Goal: Information Seeking & Learning: Check status

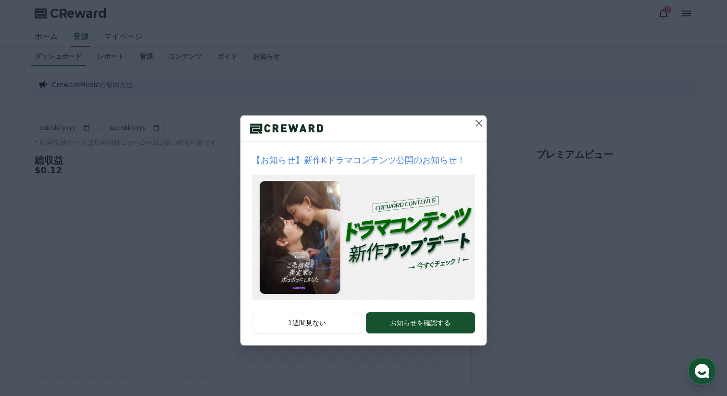
click at [479, 123] on icon at bounding box center [479, 123] width 7 height 7
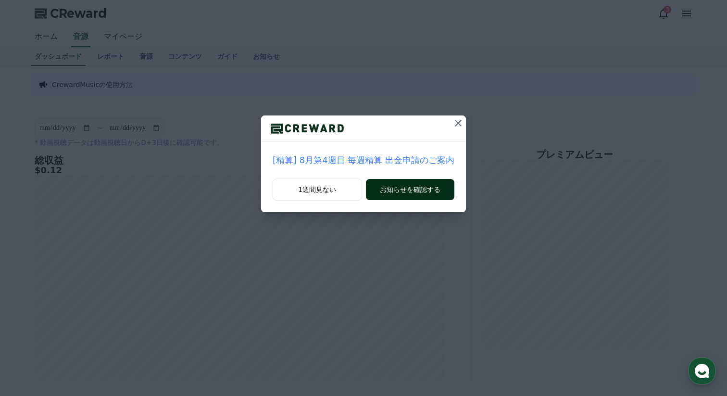
click at [421, 185] on button "お知らせを確認する" at bounding box center [410, 189] width 88 height 21
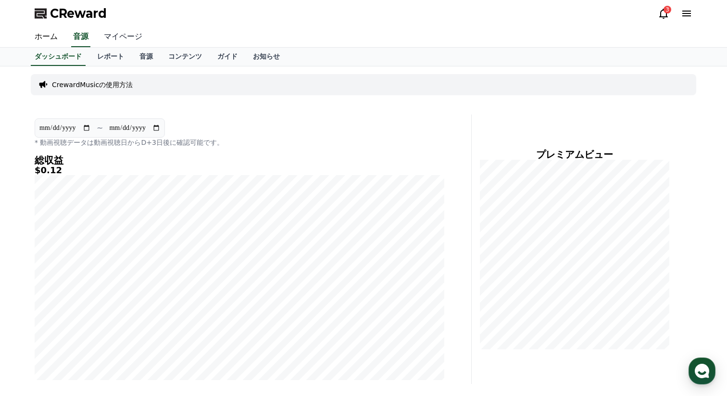
click at [118, 37] on link "マイページ" at bounding box center [123, 37] width 54 height 20
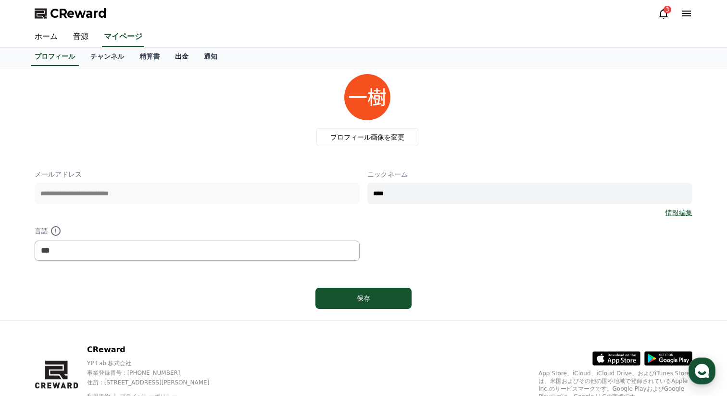
click at [186, 54] on link "出金" at bounding box center [181, 57] width 29 height 18
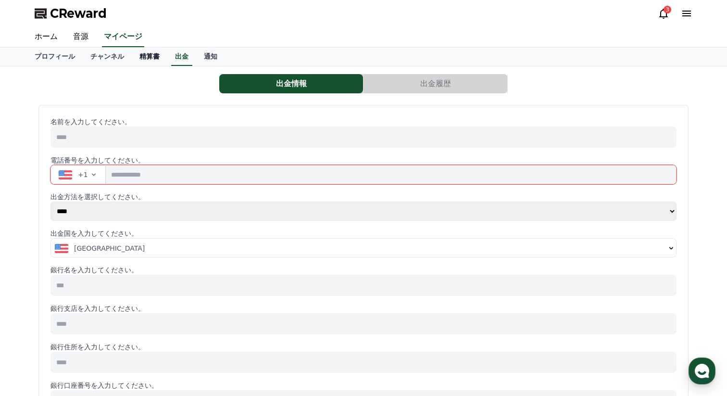
click at [153, 53] on link "精算書" at bounding box center [150, 57] width 36 height 18
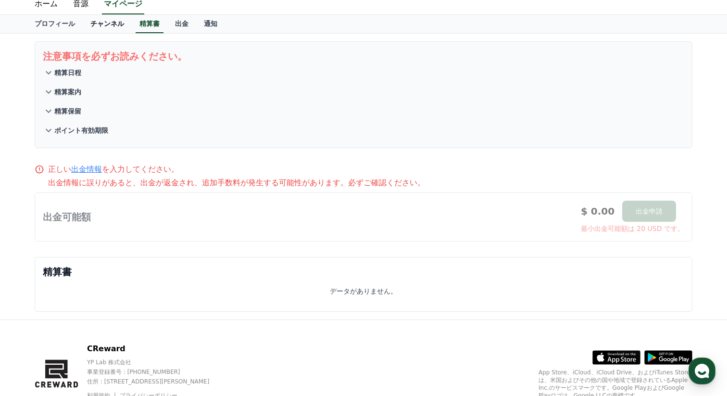
scroll to position [21, 0]
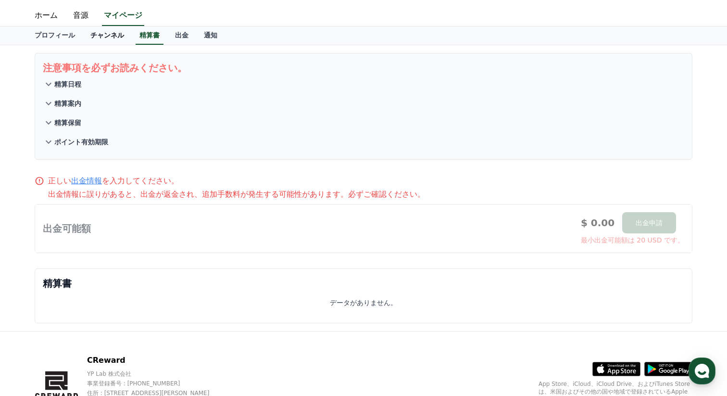
click at [97, 36] on link "チャンネル" at bounding box center [107, 35] width 49 height 18
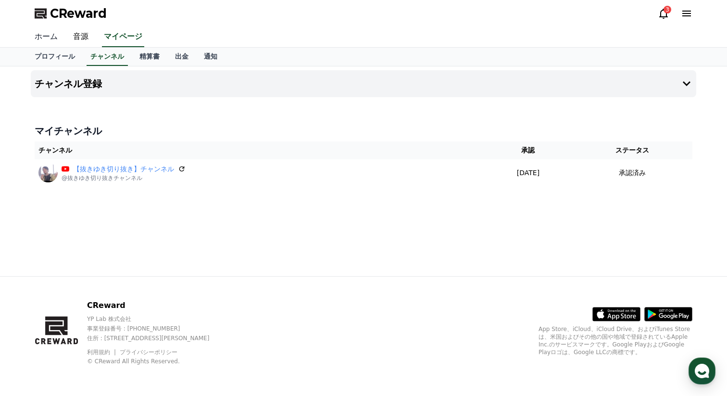
click at [64, 45] on link "ホーム" at bounding box center [46, 37] width 38 height 20
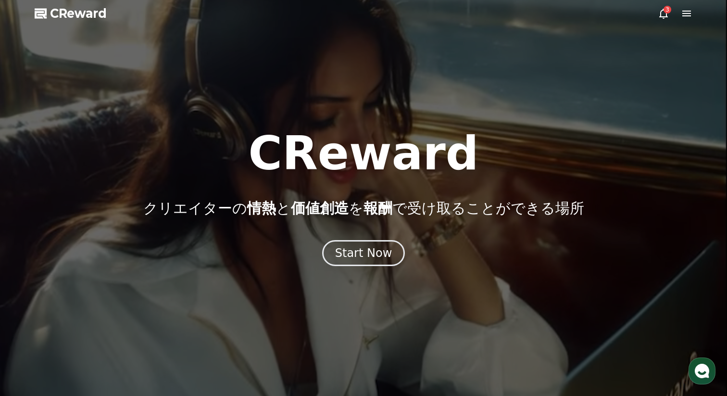
click at [663, 19] on icon at bounding box center [664, 14] width 12 height 12
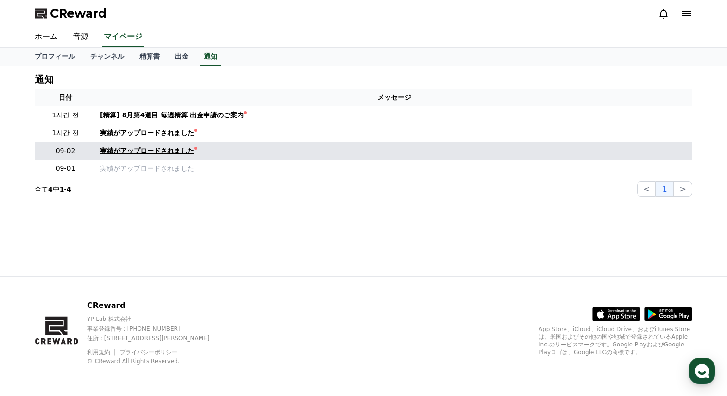
click at [186, 151] on div "実績がアップロードされました" at bounding box center [147, 151] width 94 height 10
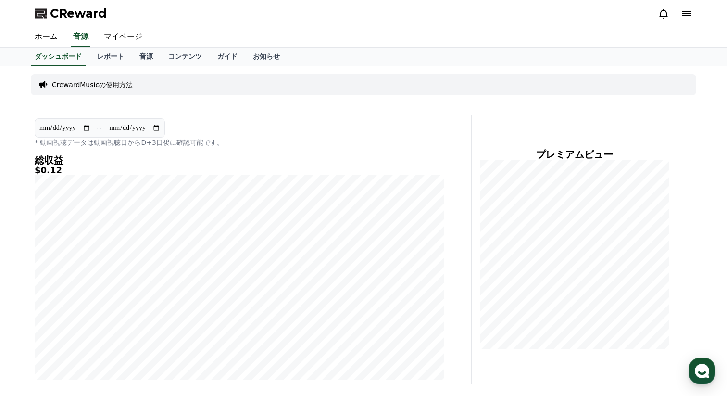
click at [664, 9] on icon at bounding box center [663, 14] width 9 height 10
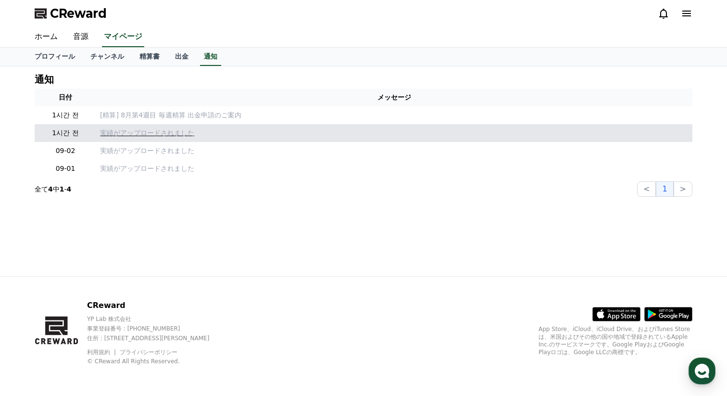
click at [148, 133] on p "実績がアップロードされました" at bounding box center [394, 133] width 589 height 10
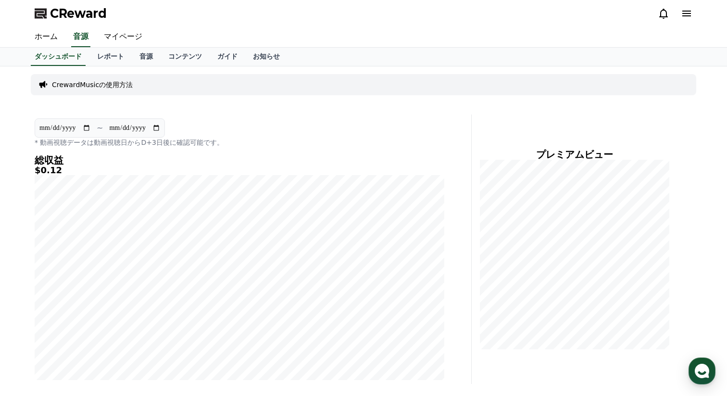
click at [663, 12] on icon at bounding box center [664, 14] width 12 height 12
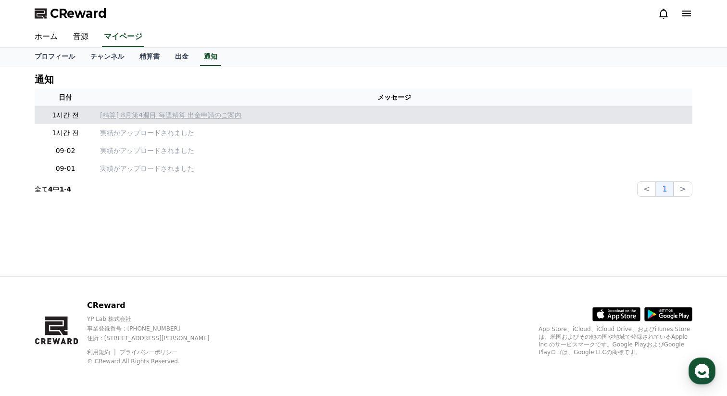
click at [238, 115] on p "[精算] 8月第4週目 毎週精算 出金申請のご案内" at bounding box center [394, 115] width 589 height 10
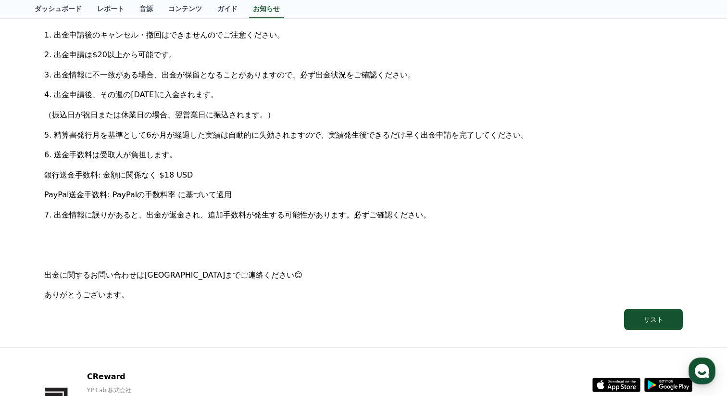
scroll to position [390, 0]
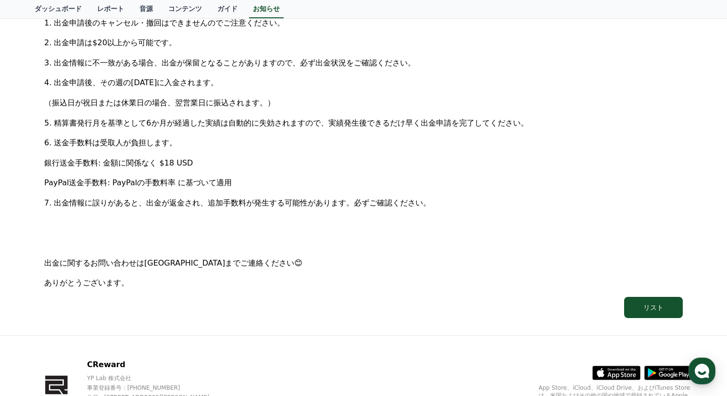
click at [164, 162] on span "銀行送金手数料: 金額に関係なく $18 USD" at bounding box center [118, 162] width 149 height 9
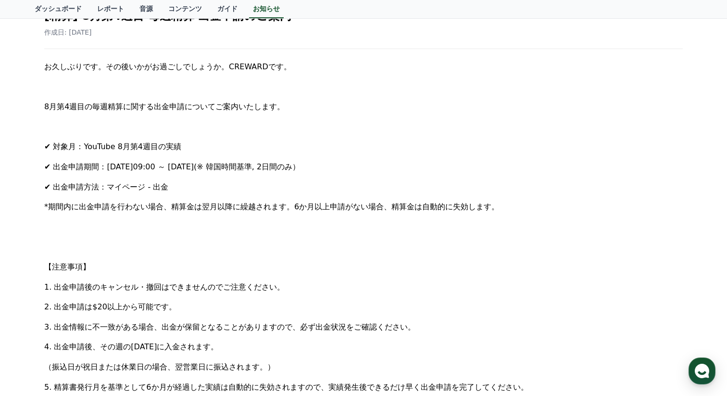
scroll to position [0, 0]
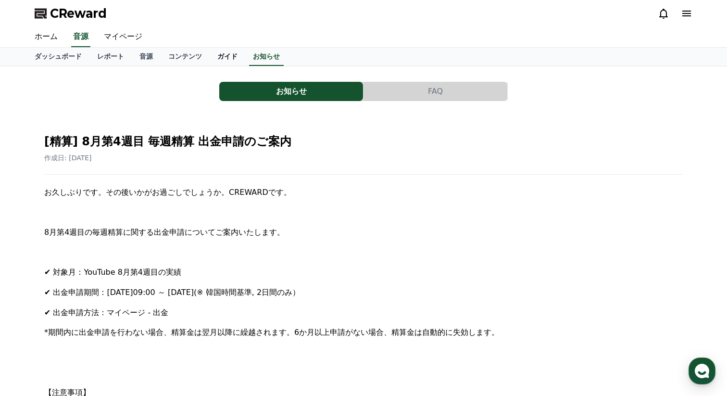
click at [229, 59] on link "ガイド" at bounding box center [228, 57] width 36 height 18
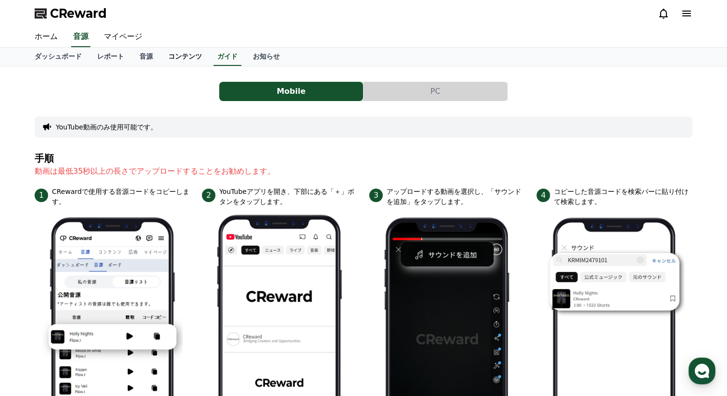
click at [188, 59] on link "コンテンツ" at bounding box center [185, 57] width 49 height 18
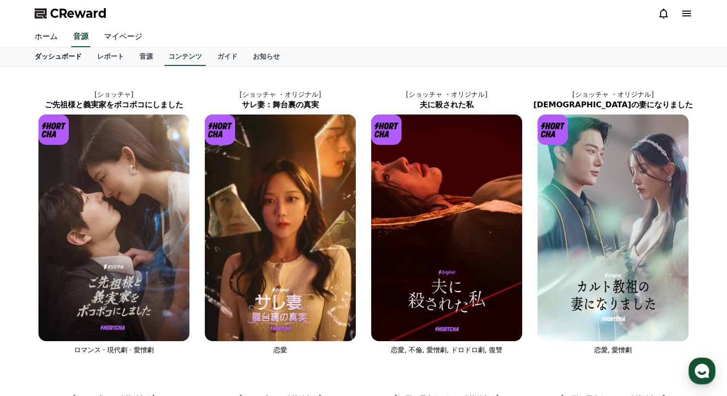
click at [54, 58] on link "ダッシュボード" at bounding box center [58, 57] width 63 height 18
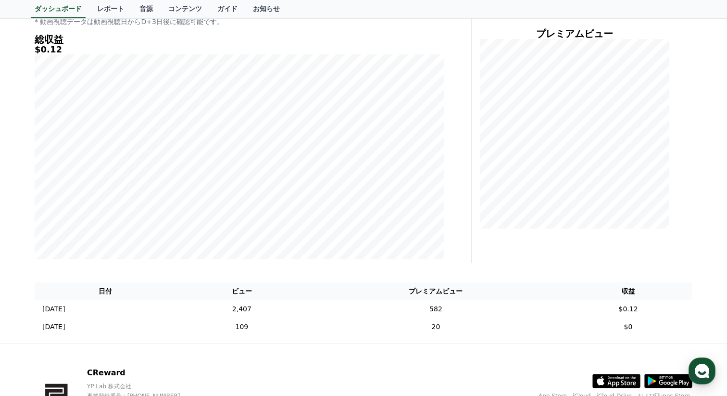
scroll to position [45, 0]
